Goal: Task Accomplishment & Management: Manage account settings

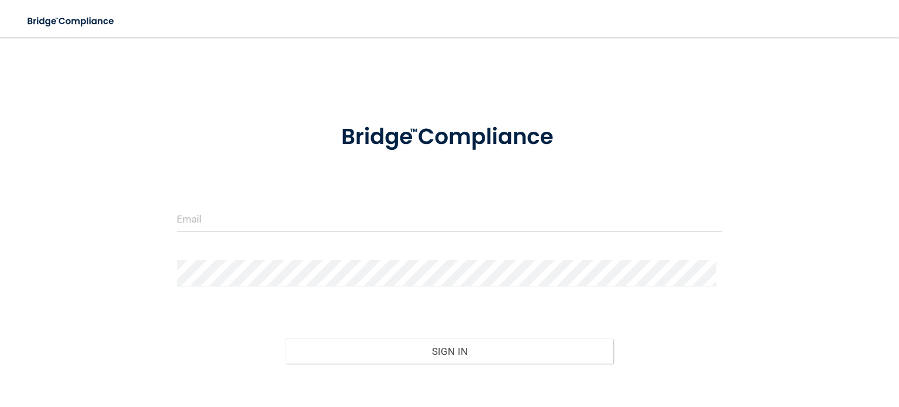
click at [197, 202] on form "Invalid email/password. You don't have permission to access that page. Sign In …" at bounding box center [449, 265] width 545 height 314
click at [205, 216] on input "email" at bounding box center [449, 218] width 545 height 26
type input "[EMAIL_ADDRESS][DOMAIN_NAME]"
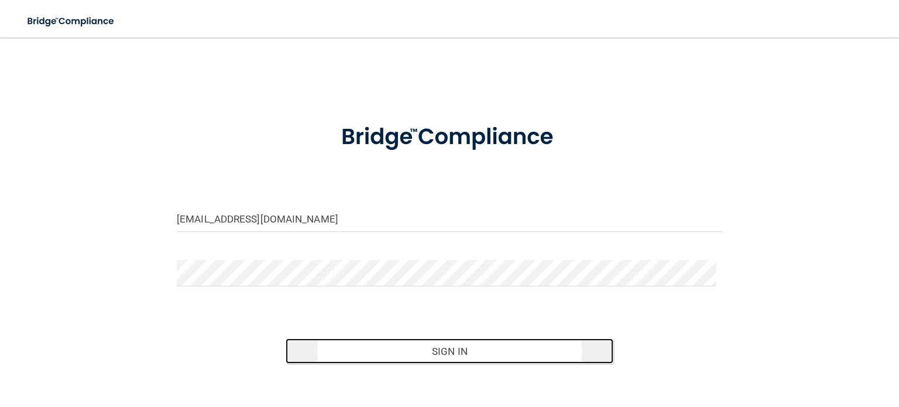
click at [442, 350] on button "Sign In" at bounding box center [448, 351] width 327 height 26
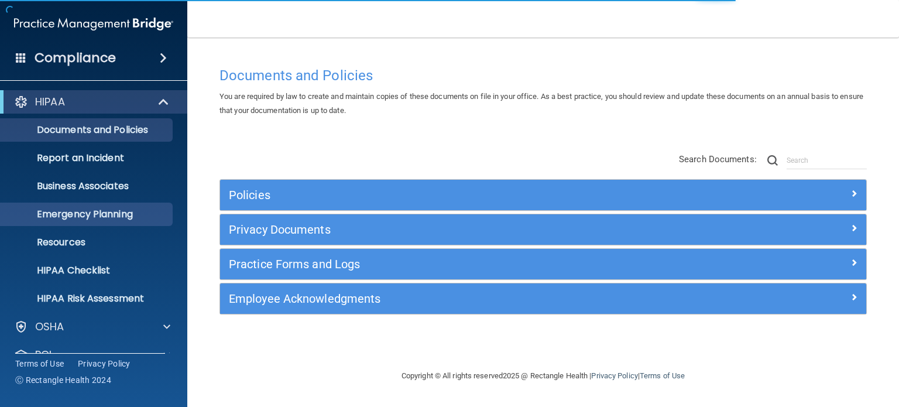
scroll to position [78, 0]
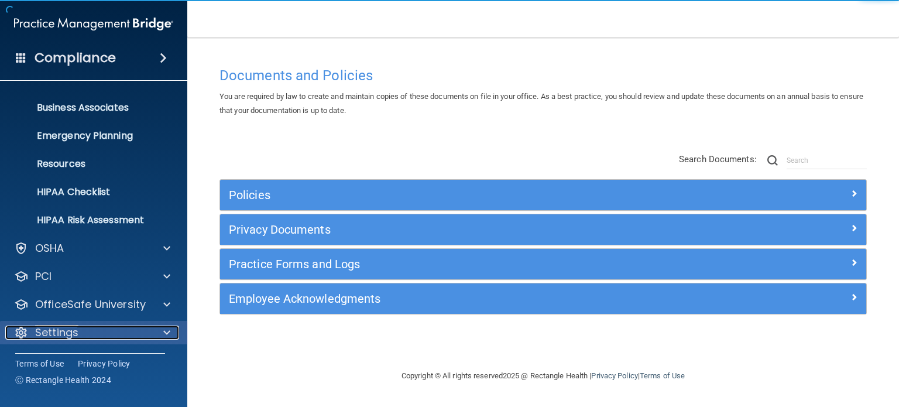
click at [160, 334] on div at bounding box center [164, 332] width 29 height 14
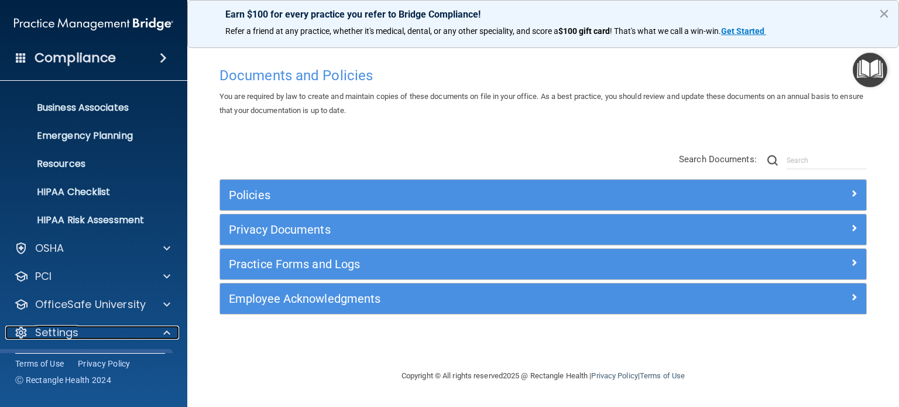
scroll to position [191, 0]
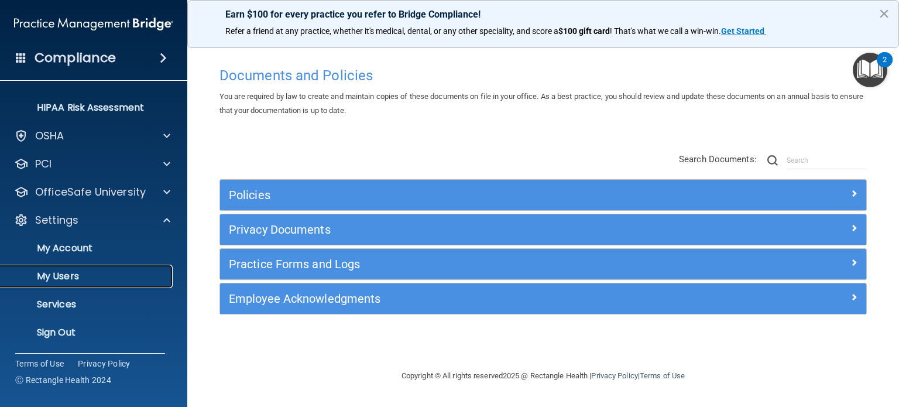
click at [58, 272] on p "My Users" at bounding box center [88, 276] width 160 height 12
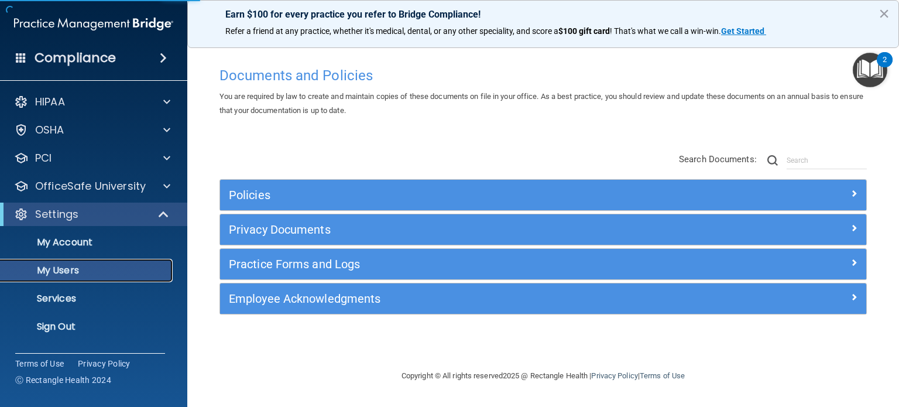
select select "20"
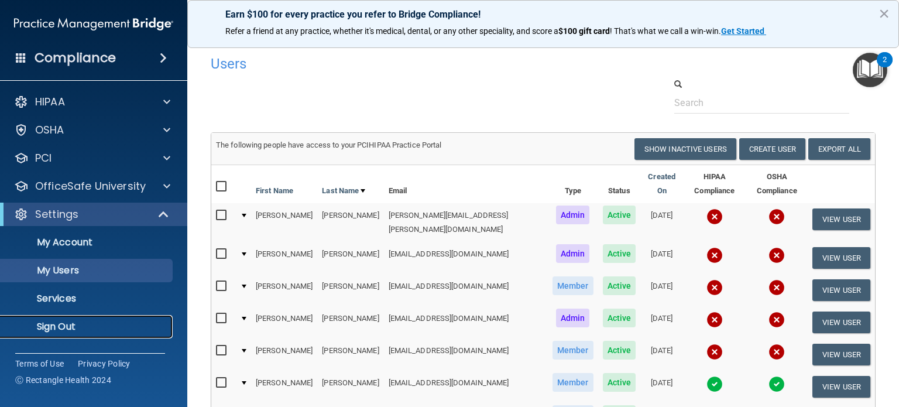
click at [58, 323] on p "Sign Out" at bounding box center [88, 327] width 160 height 12
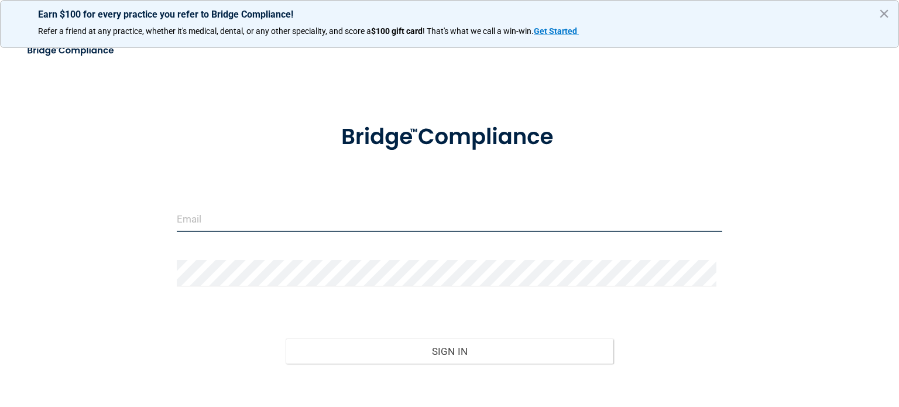
click at [221, 219] on input "email" at bounding box center [449, 218] width 545 height 26
type input "[EMAIL_ADDRESS][DOMAIN_NAME]"
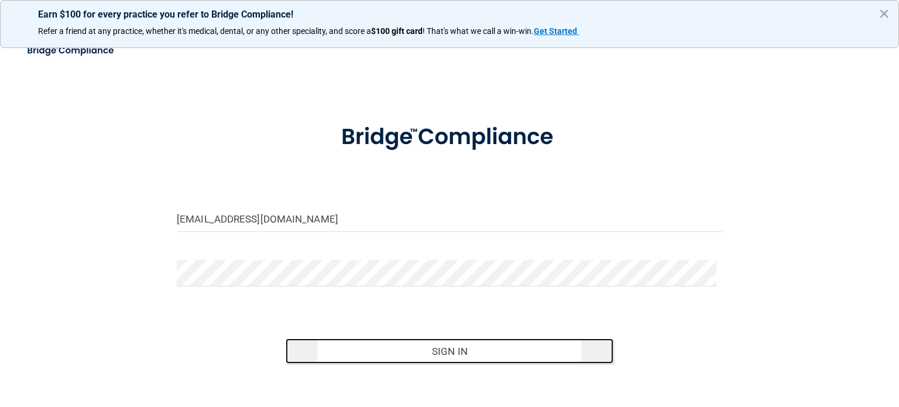
click at [446, 347] on button "Sign In" at bounding box center [448, 351] width 327 height 26
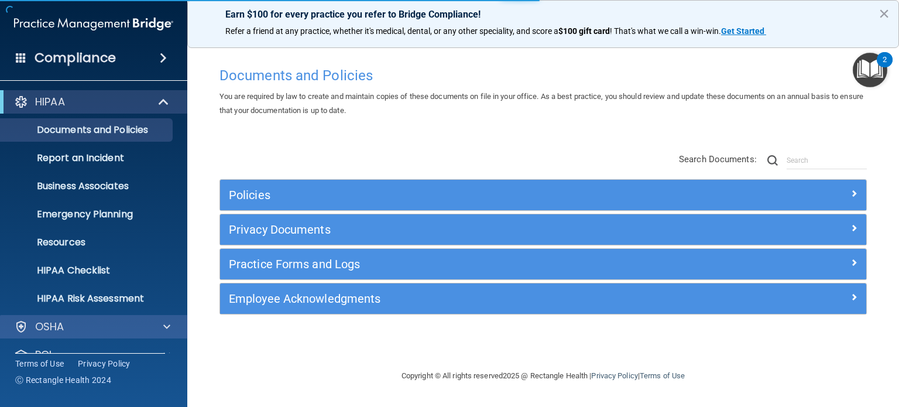
scroll to position [78, 0]
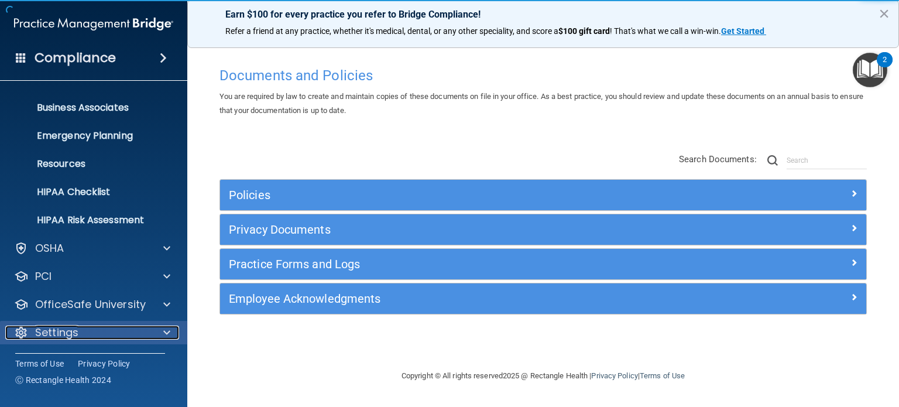
click at [163, 333] on span at bounding box center [166, 332] width 7 height 14
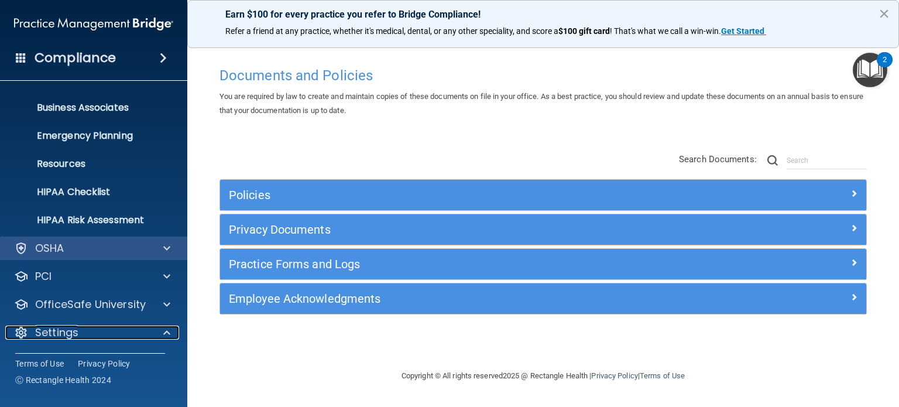
scroll to position [191, 0]
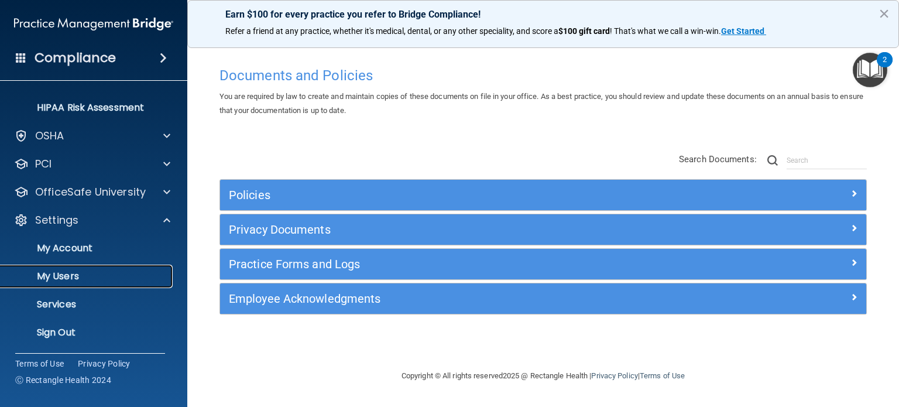
click at [58, 277] on p "My Users" at bounding box center [88, 276] width 160 height 12
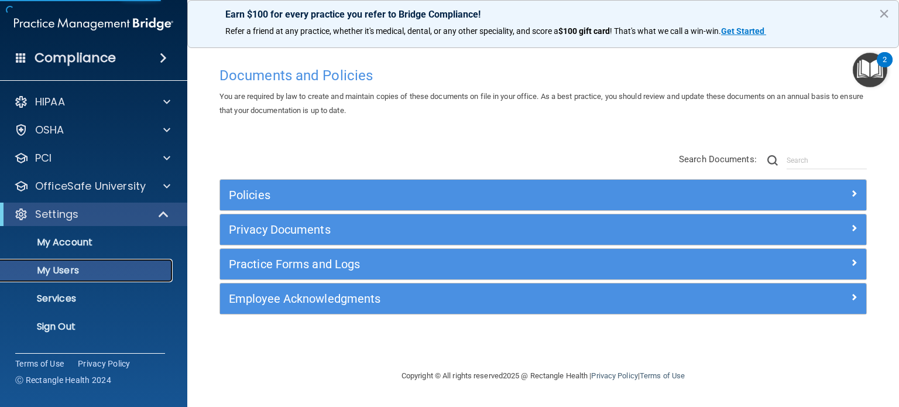
click at [58, 277] on link "My Users" at bounding box center [80, 270] width 184 height 23
select select "20"
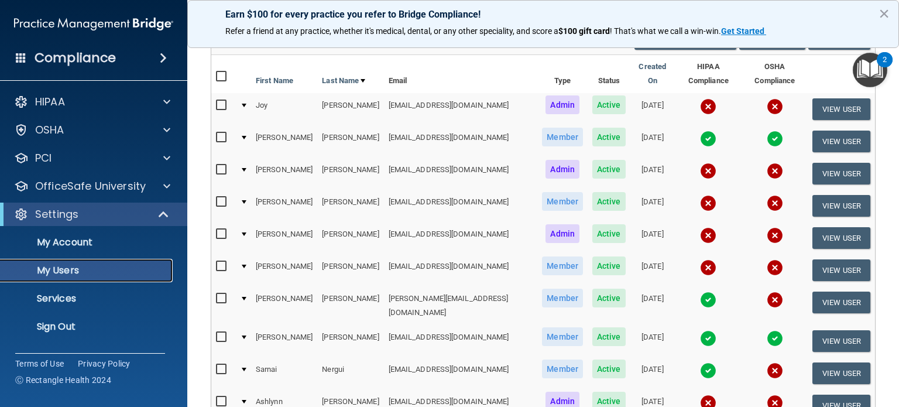
scroll to position [107, 0]
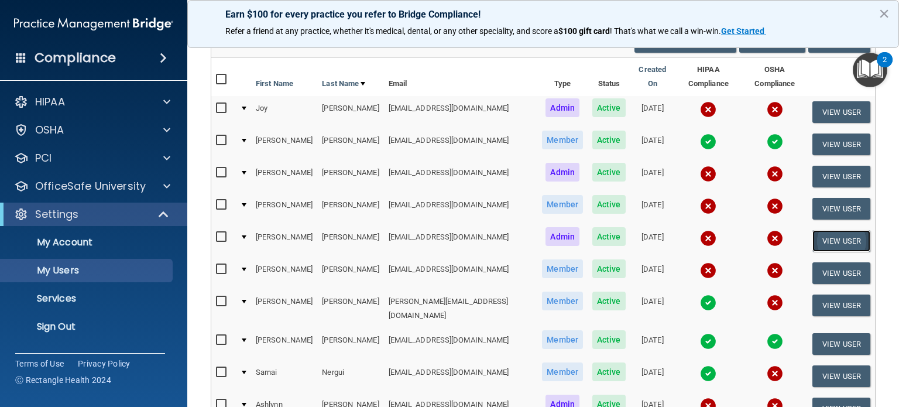
click at [831, 230] on button "View User" at bounding box center [841, 241] width 58 height 22
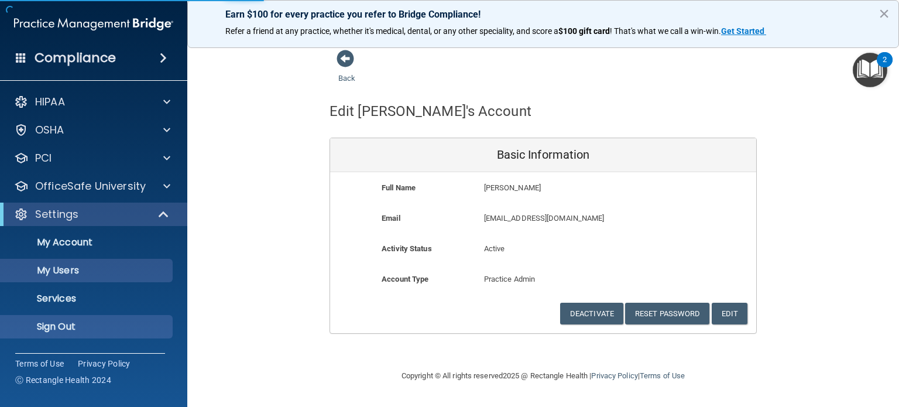
select select "20"
